Goal: Check status: Check status

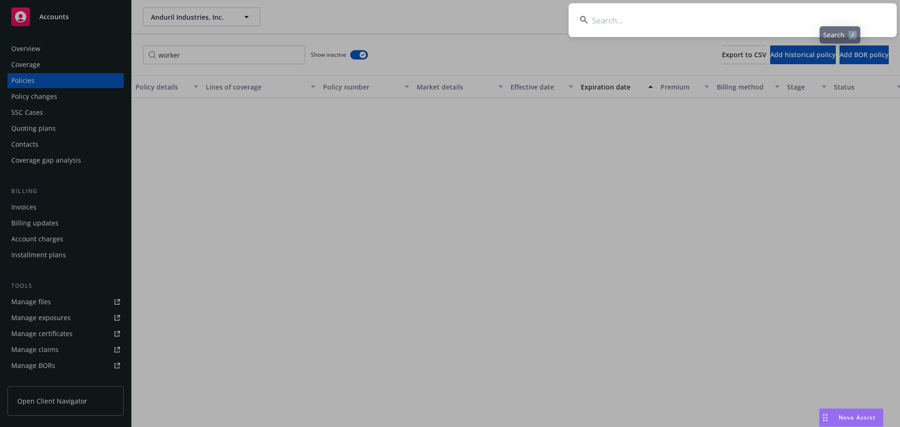
scroll to position [517, 0]
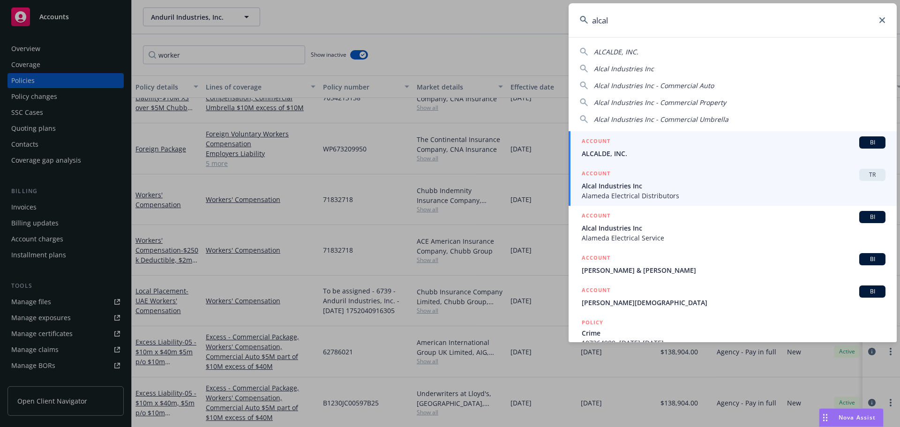
type input "alcal"
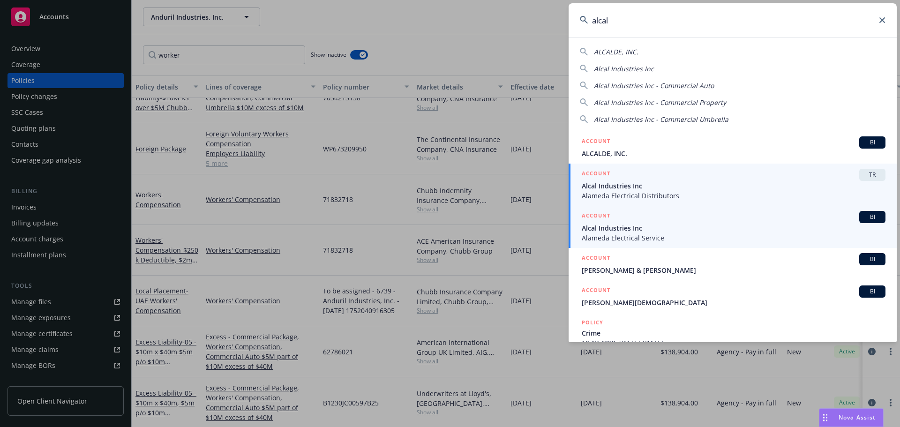
click at [692, 227] on span "Alcal Industries Inc" at bounding box center [734, 228] width 304 height 10
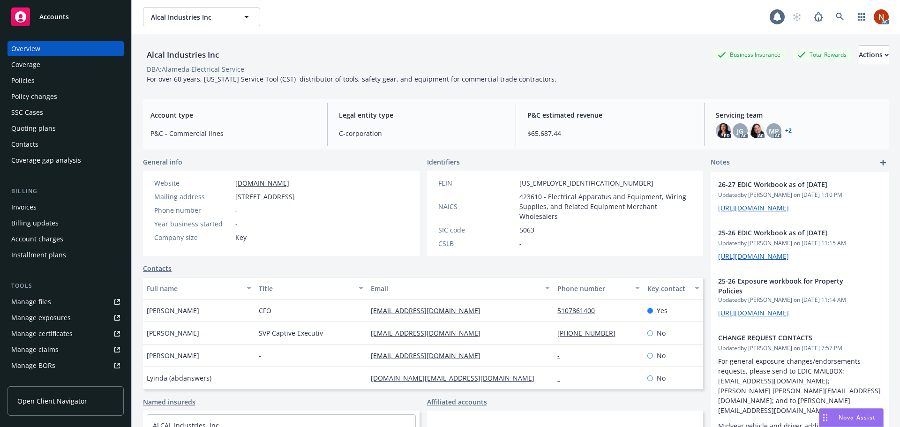
click at [34, 78] on div "Policies" at bounding box center [65, 80] width 109 height 15
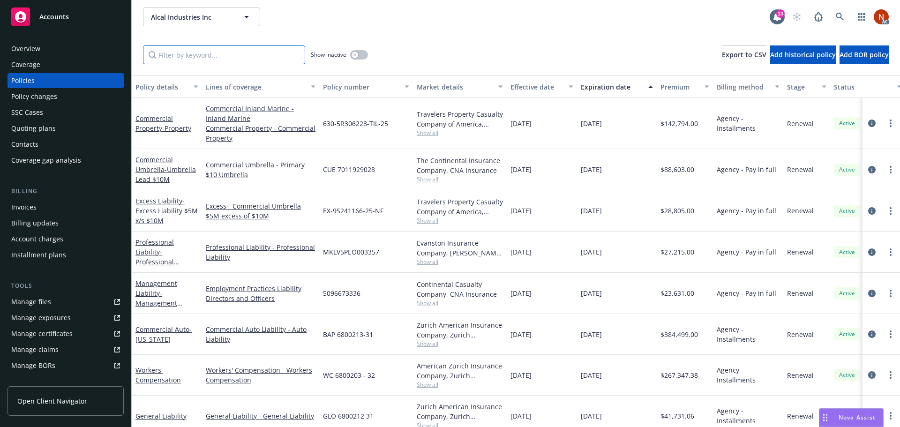
click at [217, 57] on input "Filter by keyword..." at bounding box center [224, 54] width 162 height 19
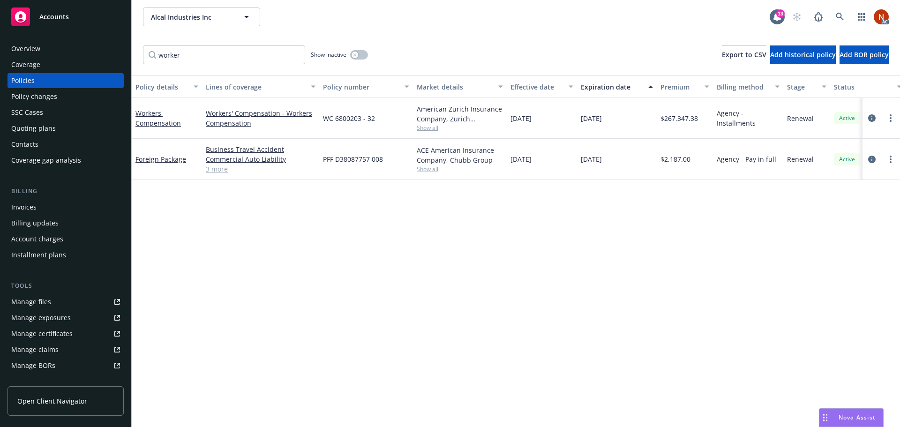
click at [364, 62] on div "Show inactive" at bounding box center [339, 54] width 57 height 19
click at [357, 52] on button "button" at bounding box center [359, 54] width 18 height 9
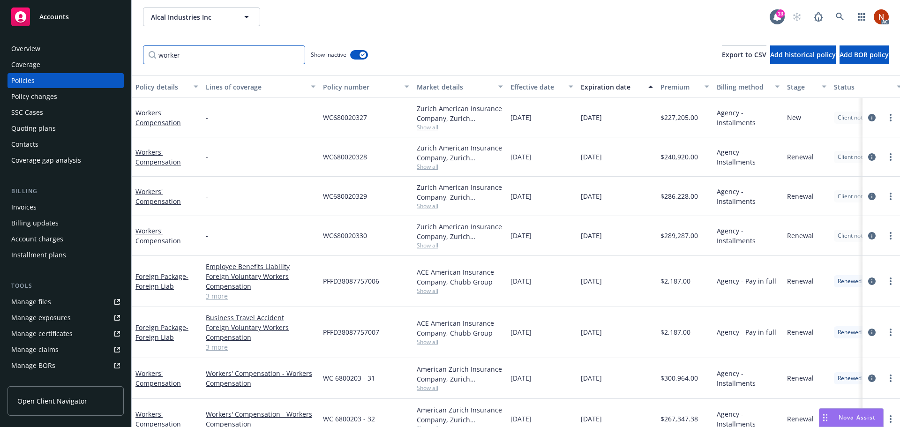
click at [195, 52] on input "worker" at bounding box center [224, 54] width 162 height 19
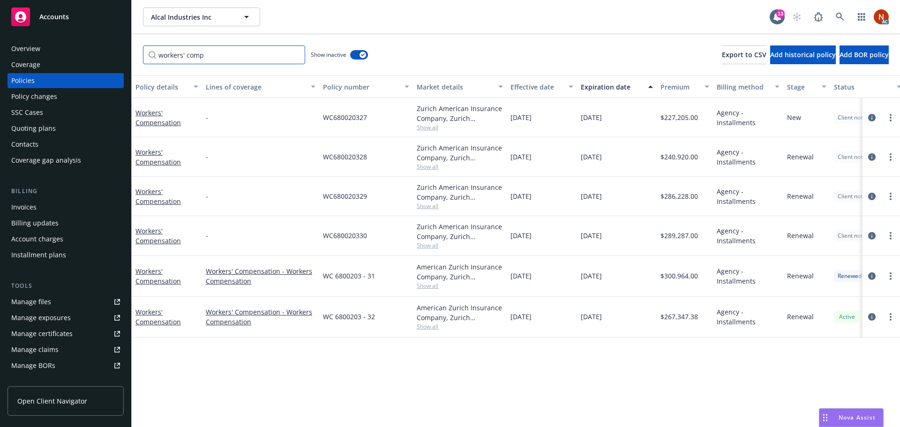
type input "workers' comp"
click at [549, 78] on button "Effective date" at bounding box center [542, 87] width 70 height 23
click at [533, 90] on div "Effective date" at bounding box center [537, 87] width 53 height 10
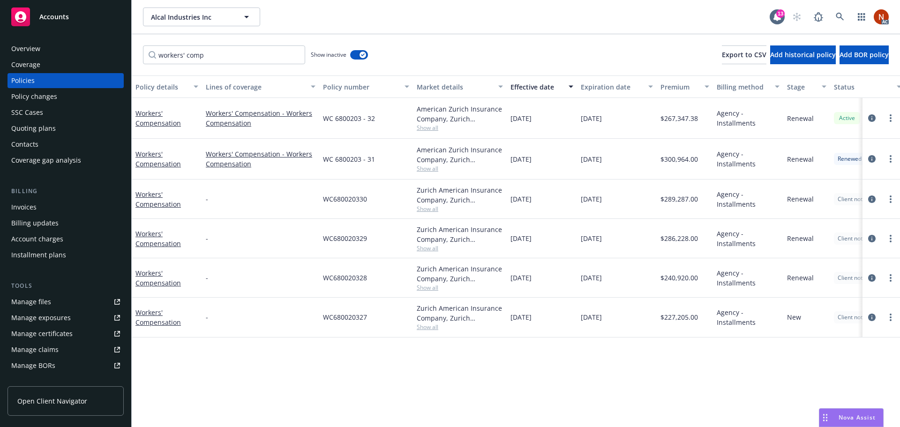
click at [532, 91] on div "Effective date" at bounding box center [537, 87] width 53 height 10
click at [536, 90] on div "Effective date" at bounding box center [537, 87] width 53 height 10
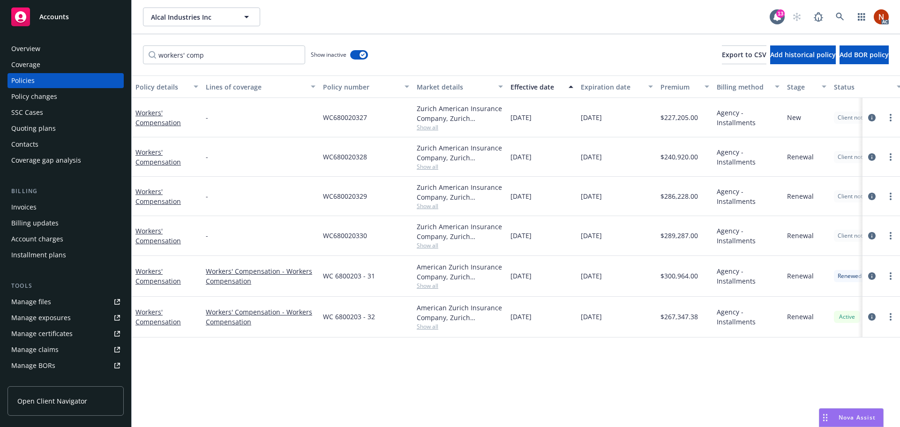
click at [56, 350] on div "Manage claims" at bounding box center [34, 349] width 47 height 15
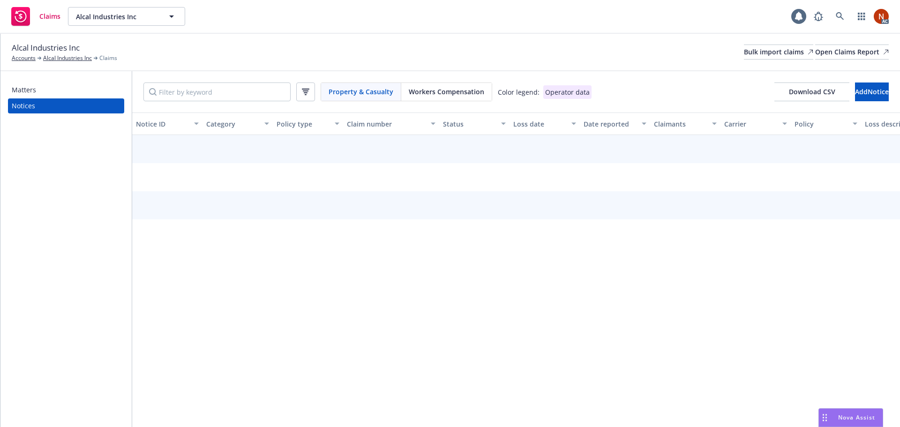
click at [471, 92] on span "Workers Compensation" at bounding box center [447, 92] width 76 height 10
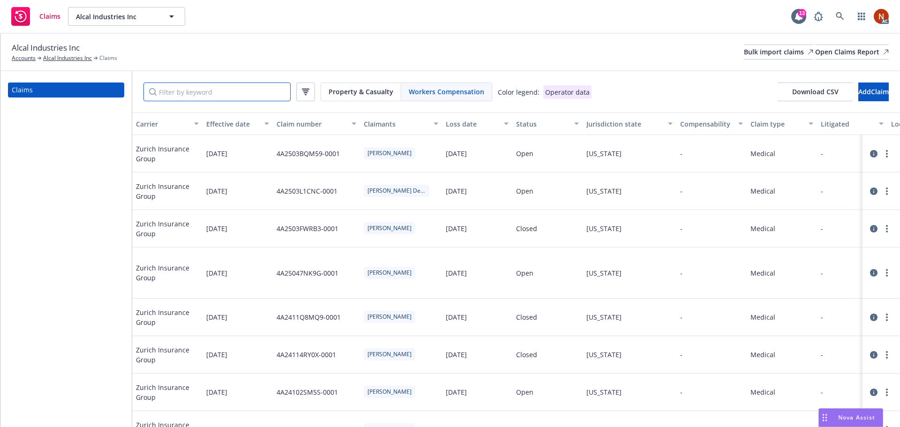
click at [263, 89] on input "Filter by keyword" at bounding box center [217, 92] width 147 height 19
paste input "4A2304MS345-0001"
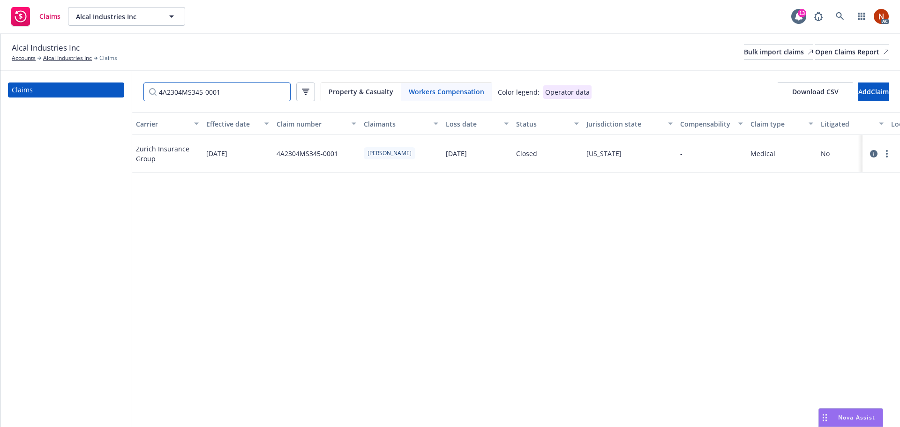
drag, startPoint x: 203, startPoint y: 89, endPoint x: 284, endPoint y: 97, distance: 81.1
click at [284, 97] on input "4A2304MS345-0001" at bounding box center [217, 92] width 147 height 19
type input "4A2304MS345-0001"
